Goal: Information Seeking & Learning: Learn about a topic

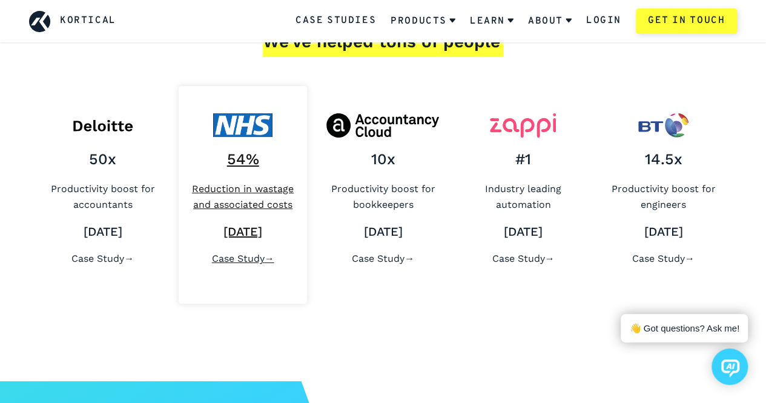
scroll to position [4724, 0]
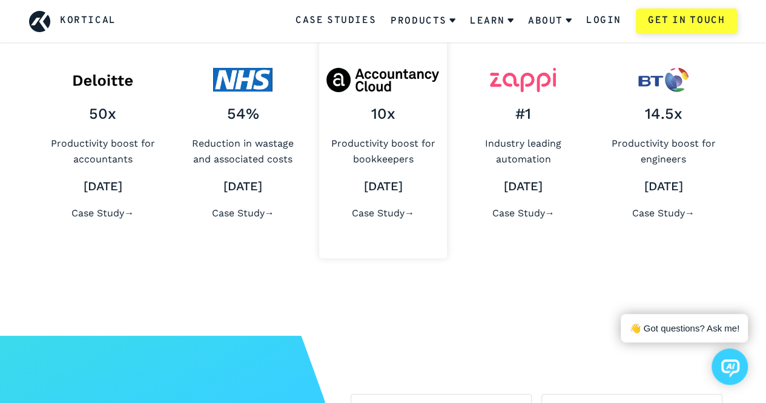
click at [464, 326] on div "We've helped tons of people 50x Productivity boost for accountants [DATE] Case …" at bounding box center [383, 121] width 766 height 429
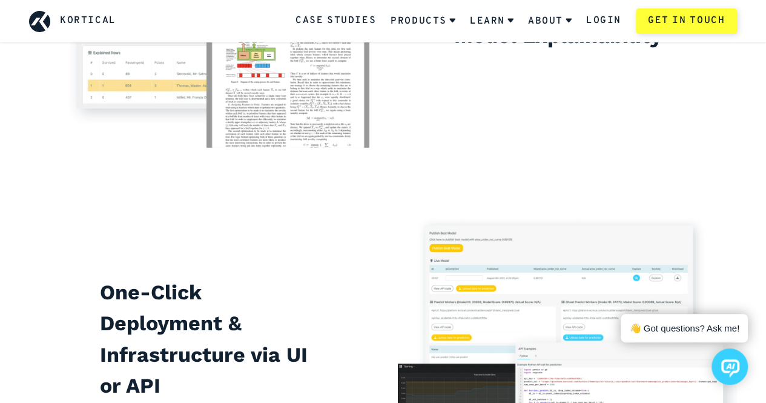
scroll to position [2604, 0]
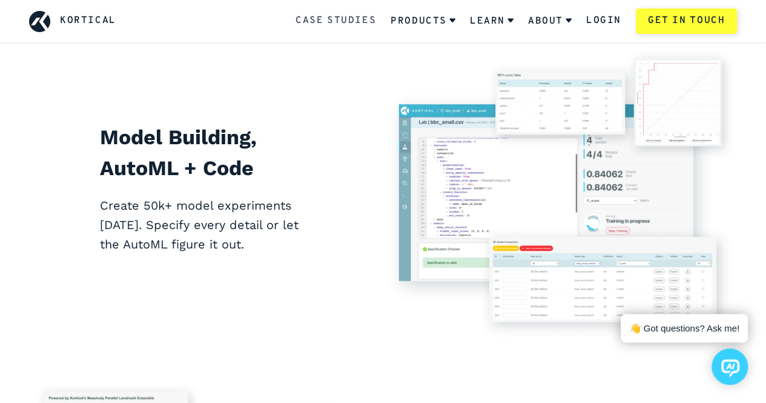
click at [348, 15] on link "Case Studies" at bounding box center [336, 21] width 81 height 16
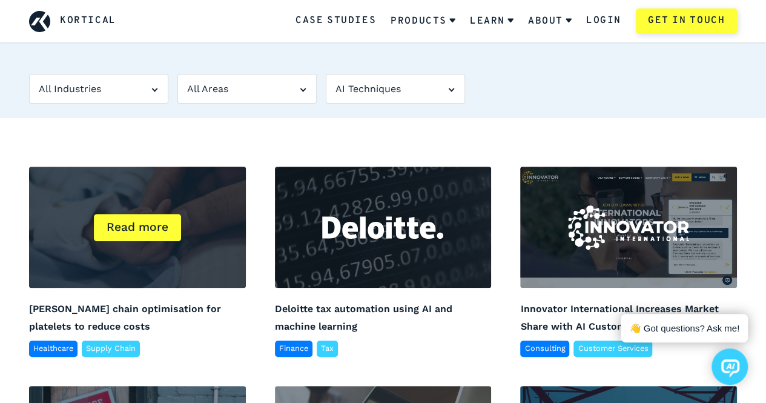
scroll to position [182, 0]
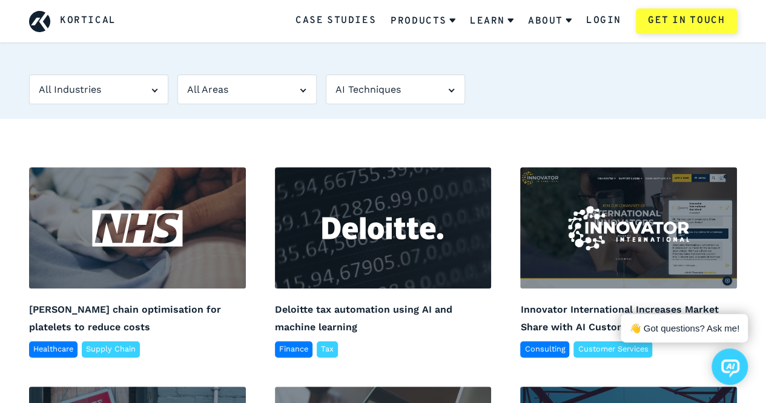
click at [351, 91] on div "AI Techniques" at bounding box center [395, 89] width 139 height 30
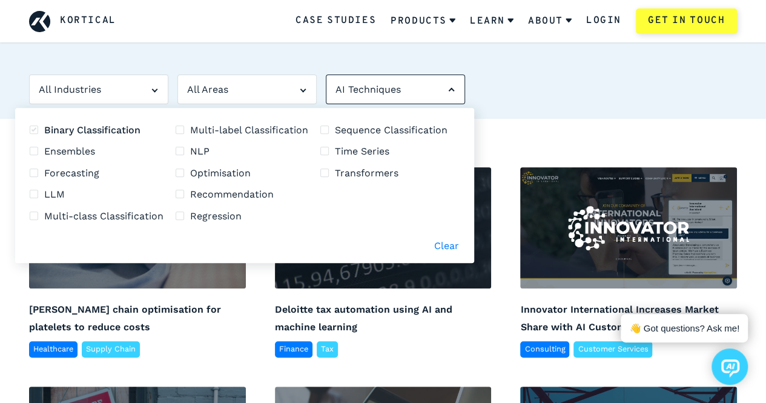
click at [55, 134] on li "Binary Classification" at bounding box center [97, 130] width 134 height 16
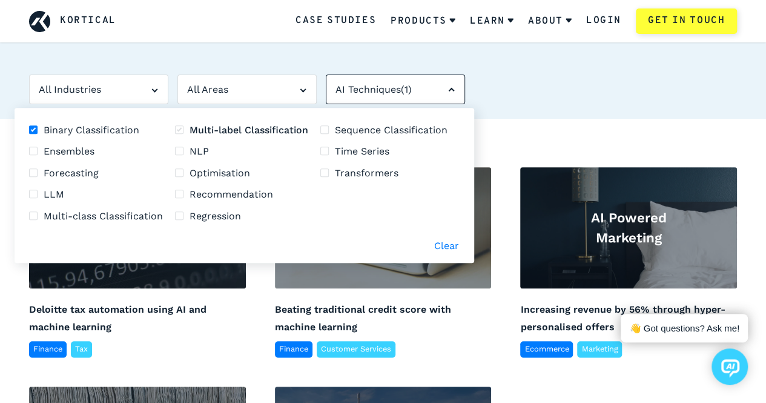
click at [230, 135] on li "Multi-label Classification" at bounding box center [241, 130] width 133 height 16
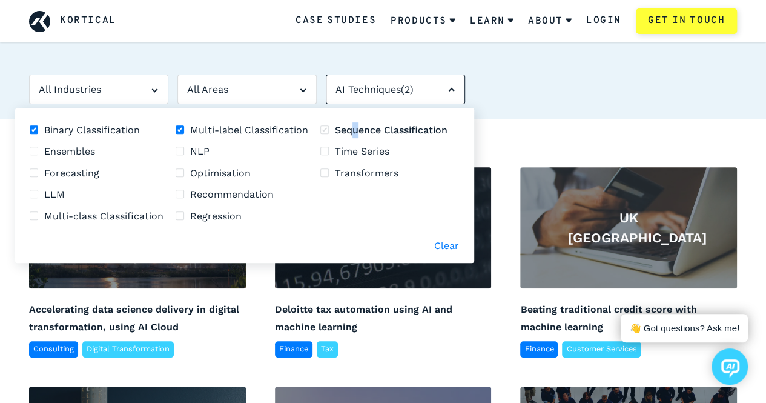
click at [355, 128] on li "Sequence Classification" at bounding box center [383, 130] width 127 height 16
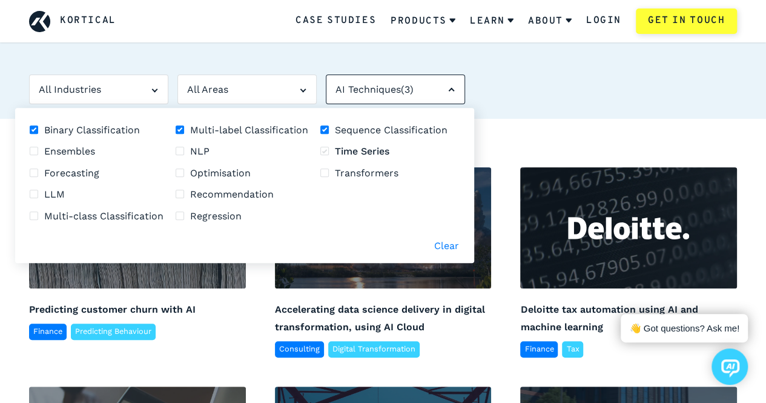
click at [350, 150] on li "Time Series" at bounding box center [383, 152] width 127 height 16
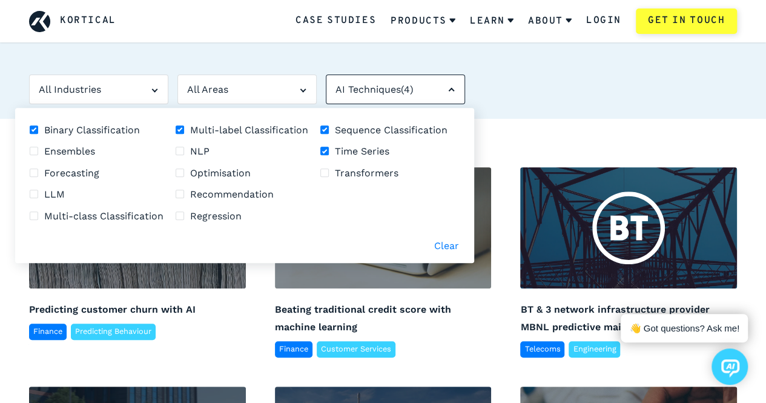
click at [484, 93] on div "Case Studies: AI Examples in Industry Discover how we have applied artificial i…" at bounding box center [383, 16] width 737 height 203
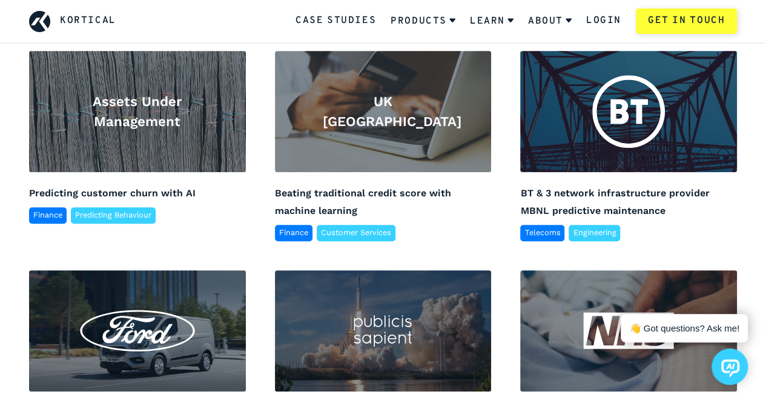
scroll to position [303, 0]
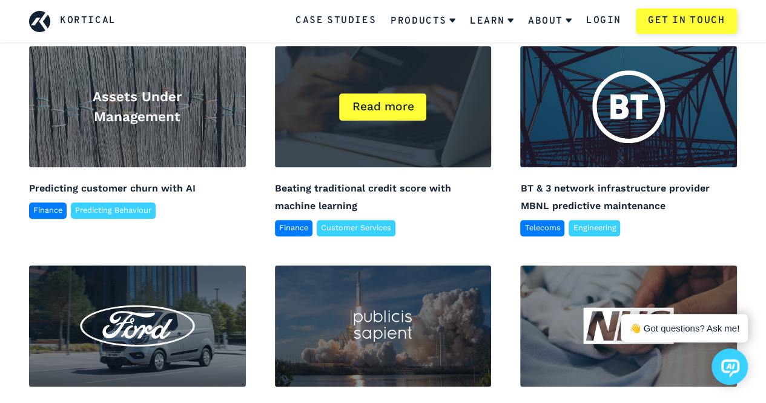
click at [475, 86] on div "UK High Street Bank Read more" at bounding box center [383, 106] width 217 height 121
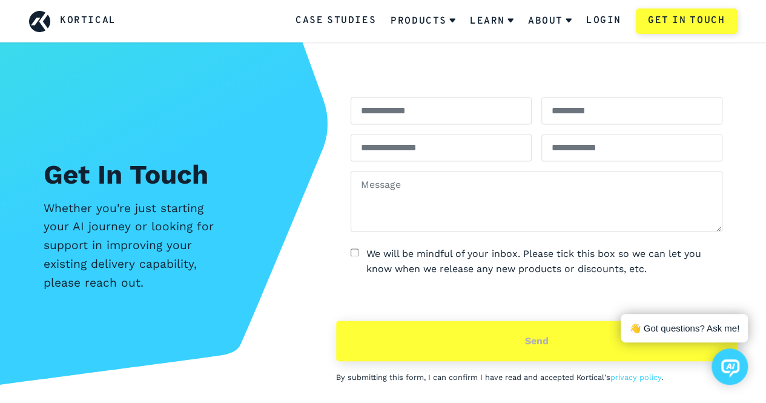
scroll to position [3089, 0]
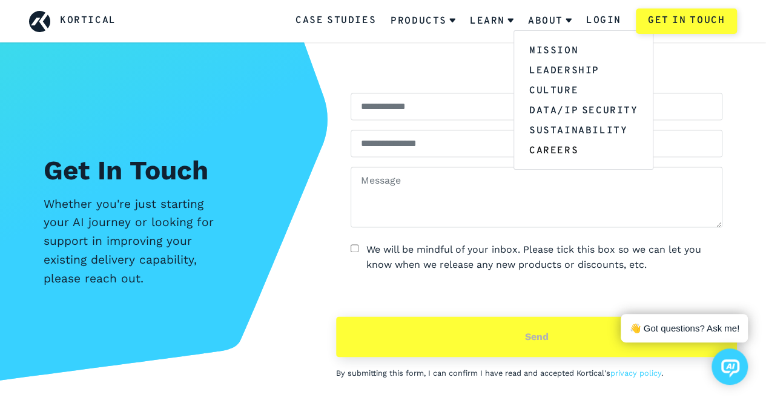
click at [547, 146] on link "Careers" at bounding box center [583, 150] width 139 height 20
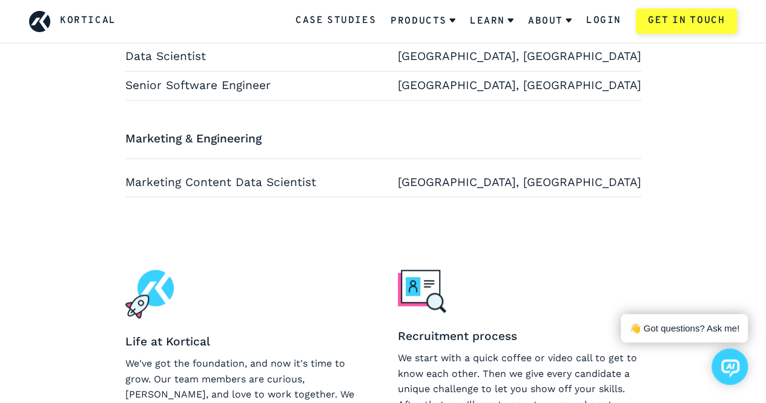
scroll to position [484, 0]
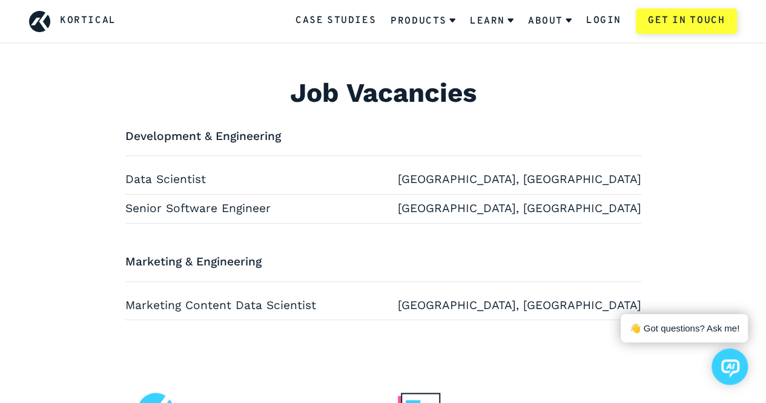
click at [512, 173] on li "Data Scientist [GEOGRAPHIC_DATA], [GEOGRAPHIC_DATA]" at bounding box center [383, 179] width 516 height 29
click at [516, 170] on link "Data Scientist [GEOGRAPHIC_DATA], [GEOGRAPHIC_DATA]" at bounding box center [383, 179] width 516 height 19
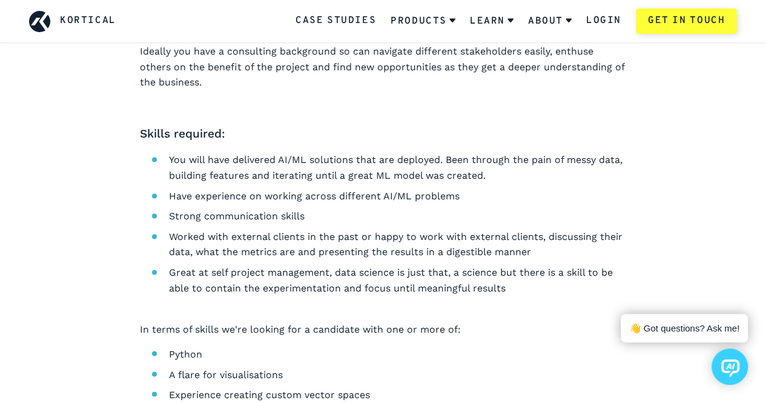
scroll to position [1090, 0]
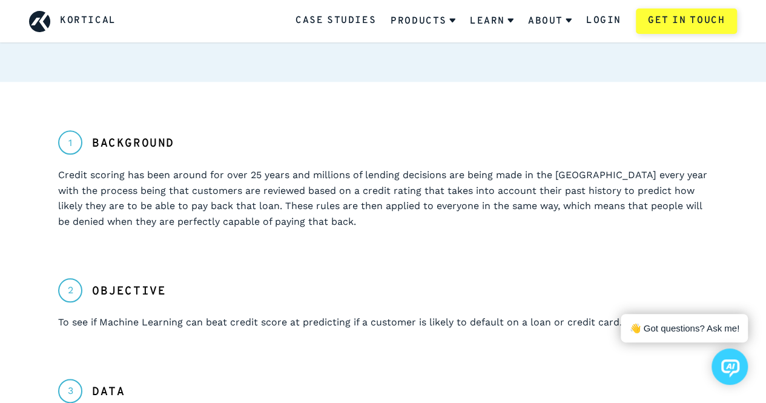
scroll to position [3089, 0]
